Goal: Find specific page/section: Find specific page/section

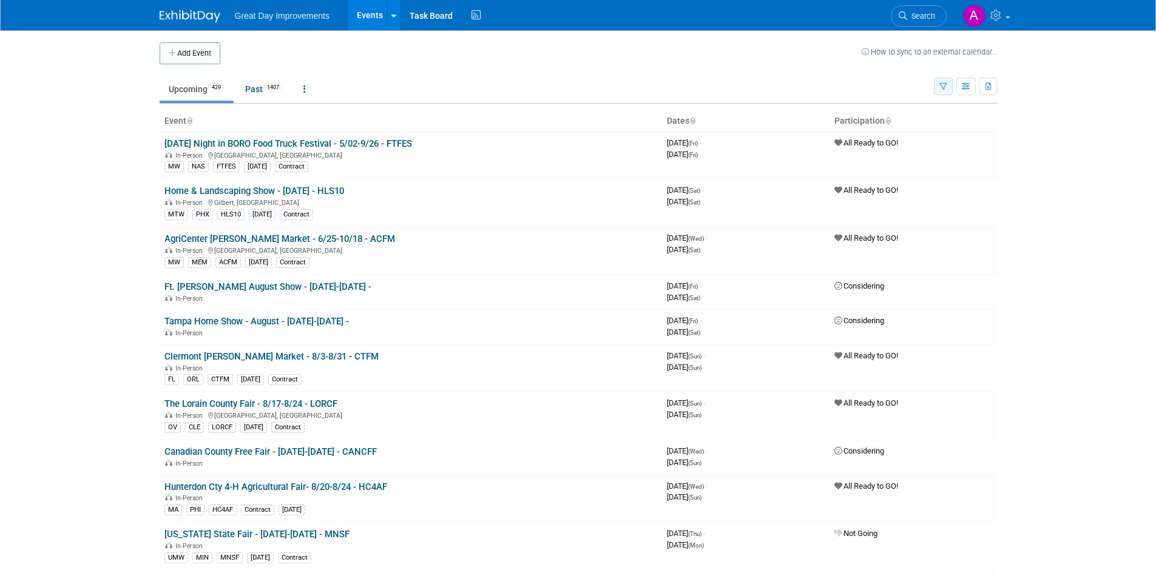
click at [946, 87] on icon "button" at bounding box center [943, 87] width 8 height 8
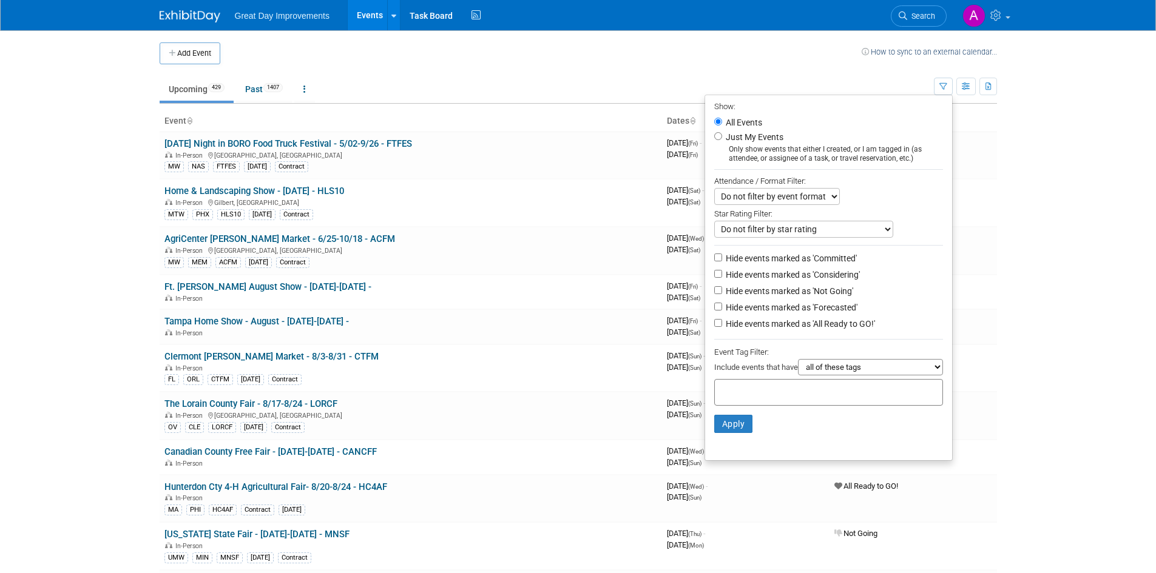
click at [787, 395] on input "text" at bounding box center [767, 391] width 97 height 12
type input "SE"
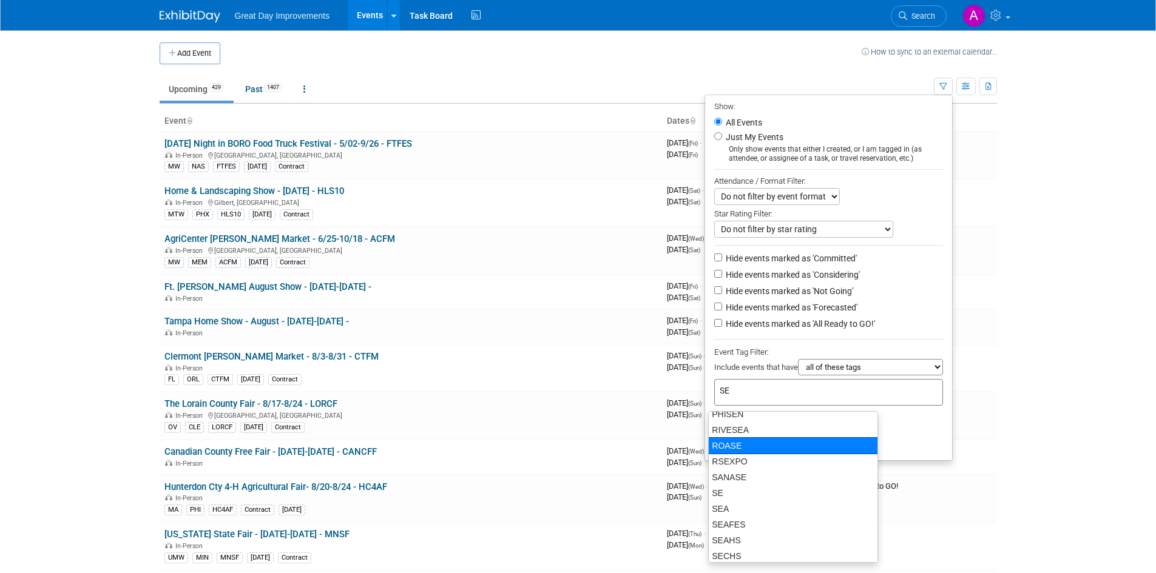
scroll to position [425, 0]
click at [757, 451] on div "SE" at bounding box center [793, 455] width 170 height 17
type input "SE"
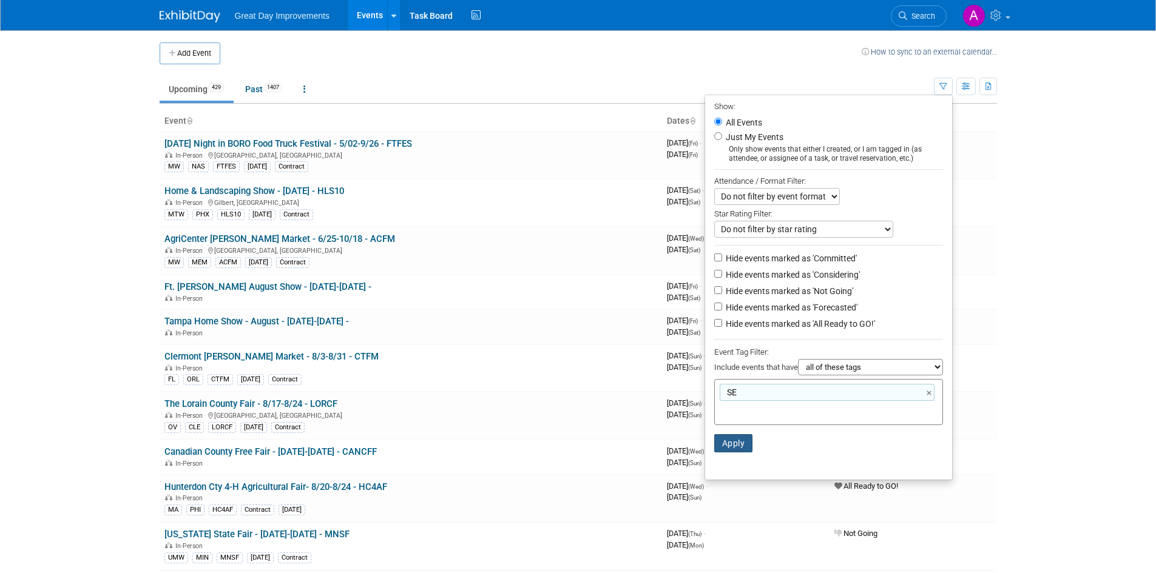
click at [729, 450] on button "Apply" at bounding box center [733, 443] width 39 height 18
